Goal: Find specific page/section: Find specific page/section

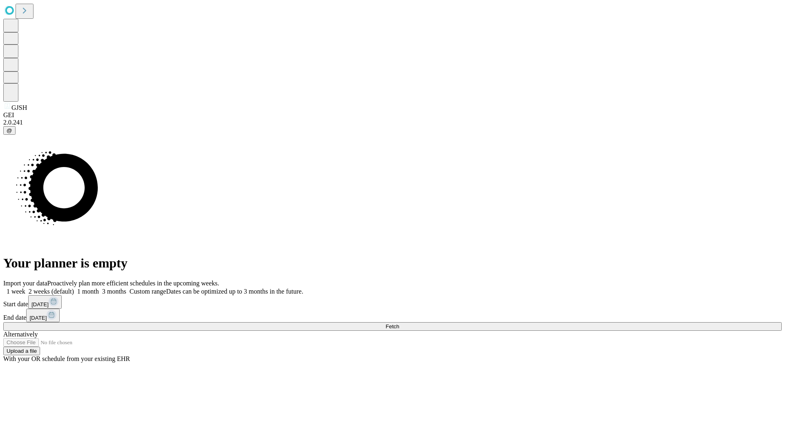
click at [399, 324] on span "Fetch" at bounding box center [391, 327] width 13 height 6
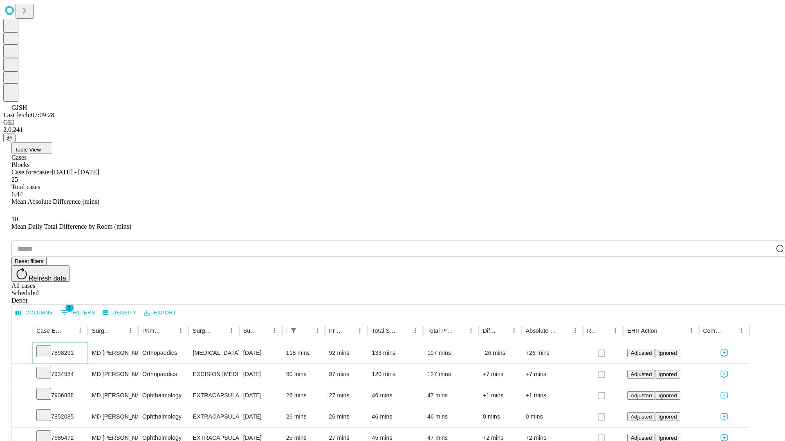
click at [48, 347] on icon at bounding box center [44, 351] width 8 height 8
